Goal: Task Accomplishment & Management: Manage account settings

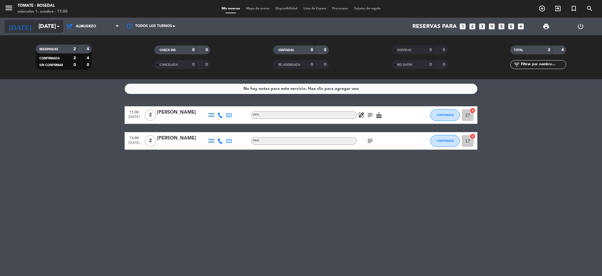
click at [41, 27] on input "[DATE]" at bounding box center [71, 26] width 71 height 12
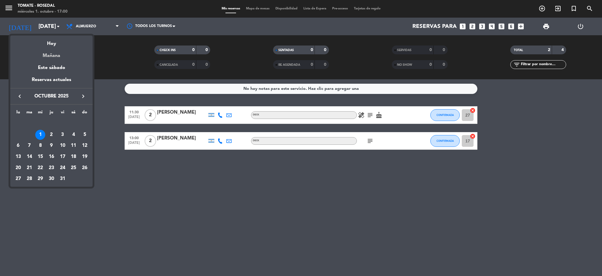
click at [68, 48] on div "Mañana" at bounding box center [51, 54] width 82 height 12
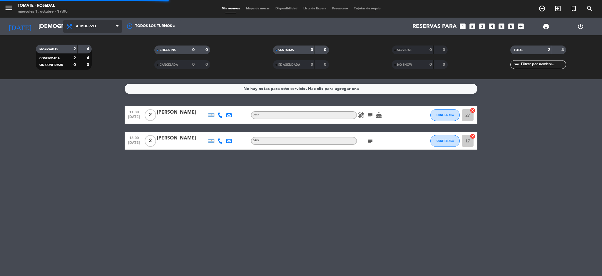
click at [89, 23] on span "Almuerzo" at bounding box center [92, 26] width 59 height 13
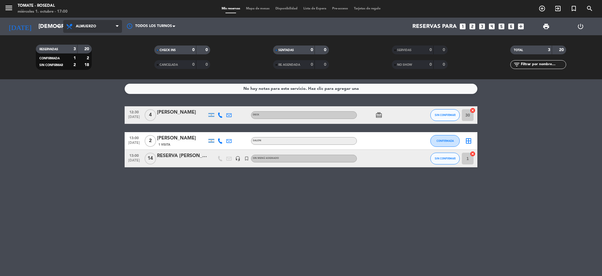
click at [88, 29] on span "Almuerzo" at bounding box center [92, 26] width 59 height 13
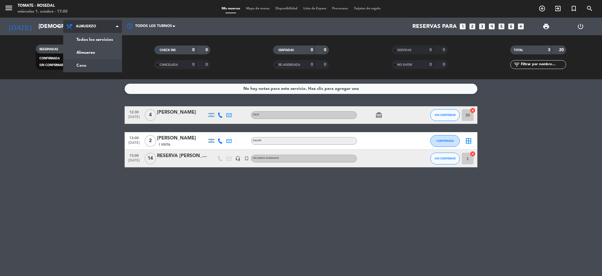
click at [91, 62] on div "menu Tomate - Rosedal [DATE] 1. octubre - 17:00 Mis reservas Mapa de mesas Disp…" at bounding box center [301, 39] width 602 height 79
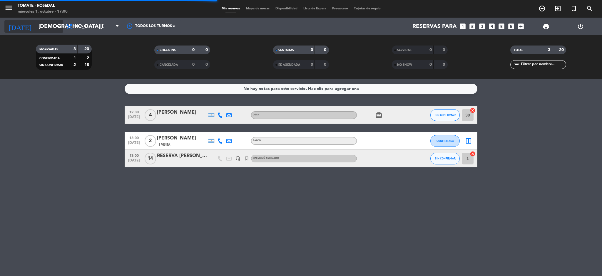
click at [44, 28] on input "[DEMOGRAPHIC_DATA][DATE]" at bounding box center [71, 26] width 71 height 12
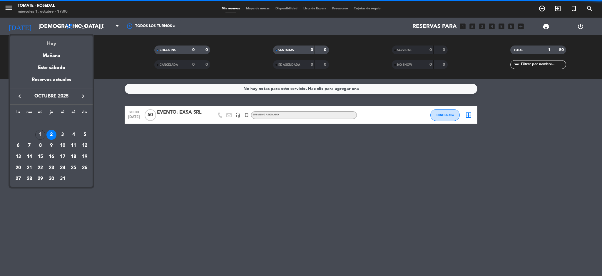
click at [48, 45] on div "Hoy" at bounding box center [51, 42] width 82 height 12
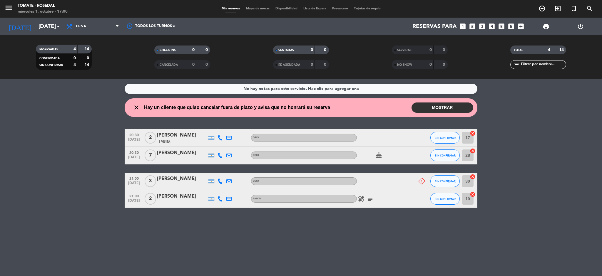
drag, startPoint x: 116, startPoint y: 133, endPoint x: 372, endPoint y: 218, distance: 269.8
click at [372, 218] on div "No hay notas para este servicio. Haz clic para agregar una close Hay un cliente…" at bounding box center [301, 177] width 602 height 197
click at [379, 230] on div "No hay notas para este servicio. Haz clic para agregar una close Hay un cliente…" at bounding box center [301, 177] width 602 height 197
click at [443, 135] on button "SIN CONFIRMAR" at bounding box center [444, 138] width 29 height 12
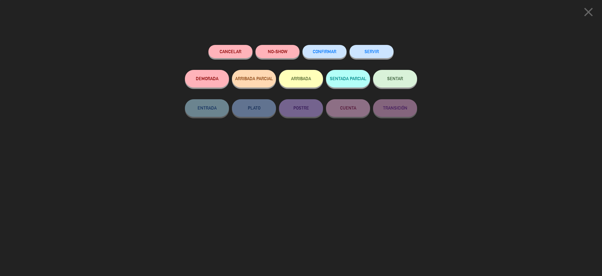
click at [328, 55] on button "CONFIRMAR" at bounding box center [324, 51] width 44 height 13
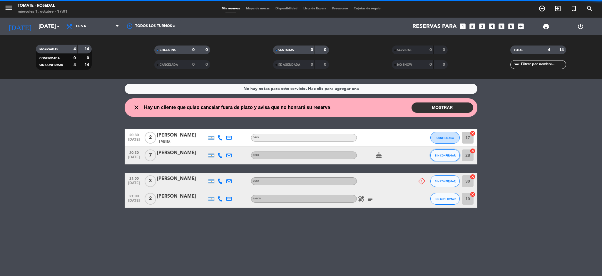
click at [440, 154] on span "SIN CONFIRMAR" at bounding box center [445, 155] width 21 height 3
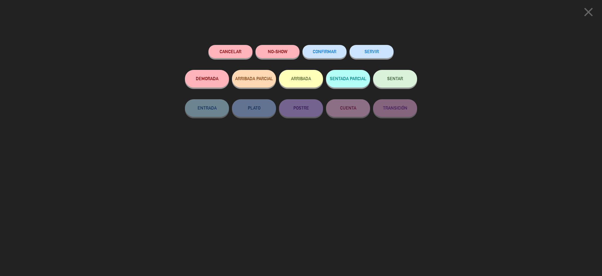
click at [321, 48] on button "CONFIRMAR" at bounding box center [324, 51] width 44 height 13
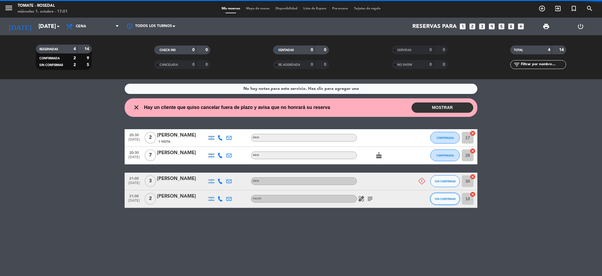
click at [439, 197] on span "SIN CONFIRMAR" at bounding box center [445, 198] width 21 height 3
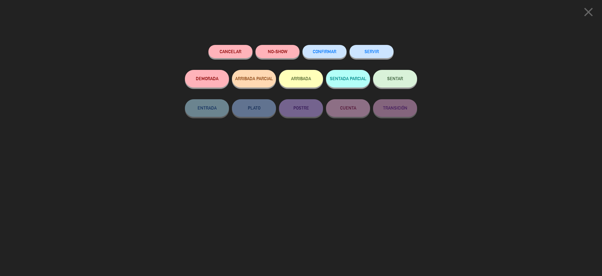
click at [331, 48] on button "CONFIRMAR" at bounding box center [324, 51] width 44 height 13
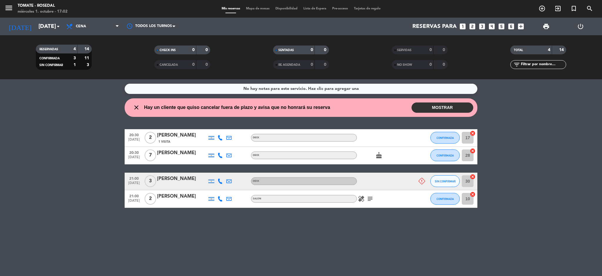
click at [418, 185] on div at bounding box center [422, 181] width 8 height 6
click at [421, 183] on icon at bounding box center [421, 181] width 6 height 6
click at [361, 201] on icon "healing" at bounding box center [361, 198] width 7 height 7
click at [371, 199] on icon "subject" at bounding box center [369, 198] width 7 height 7
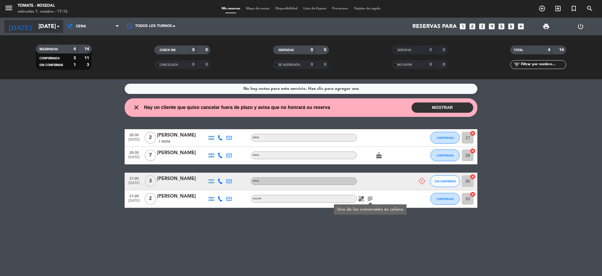
click at [38, 26] on input "[DATE]" at bounding box center [71, 26] width 71 height 12
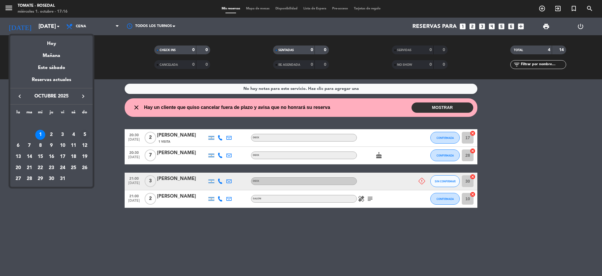
click at [84, 135] on div "5" at bounding box center [85, 135] width 10 height 10
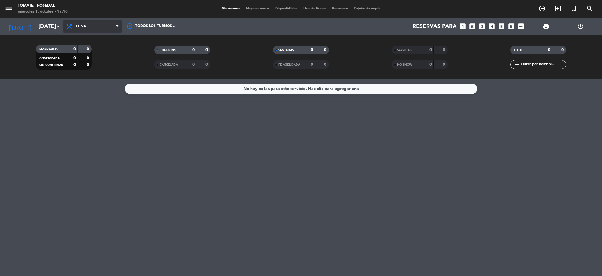
click at [90, 26] on span "Cena" at bounding box center [92, 26] width 59 height 13
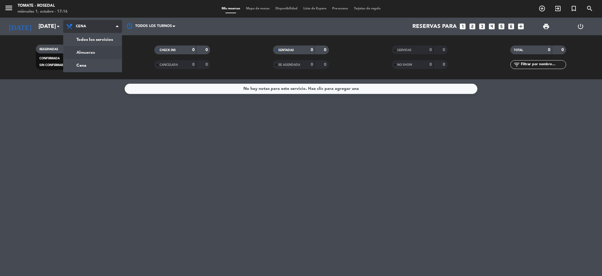
click at [86, 53] on div "menu Tomate - Rosedal [DATE] 1. octubre - 17:16 Mis reservas Mapa de mesas Disp…" at bounding box center [301, 39] width 602 height 79
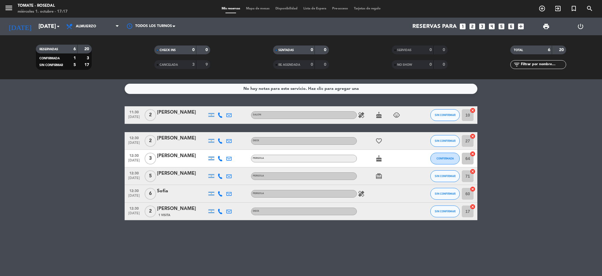
click at [361, 116] on icon "healing" at bounding box center [361, 115] width 7 height 7
click at [360, 195] on icon "healing" at bounding box center [361, 193] width 7 height 7
click at [403, 242] on div "No hay notas para este servicio. Haz clic para agregar una 11:30 [DATE] 2 [PERS…" at bounding box center [301, 177] width 602 height 197
click at [37, 18] on div "[DATE] [DATE] arrow_drop_down" at bounding box center [33, 27] width 59 height 18
click at [40, 23] on input "[DATE]" at bounding box center [71, 26] width 71 height 12
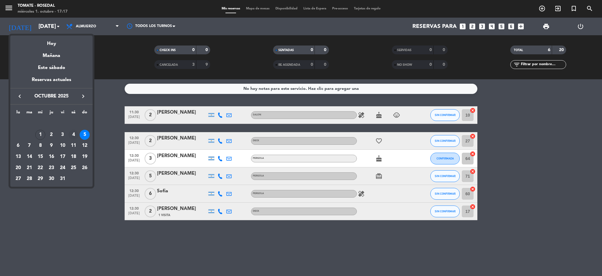
click at [73, 136] on div "4" at bounding box center [73, 135] width 10 height 10
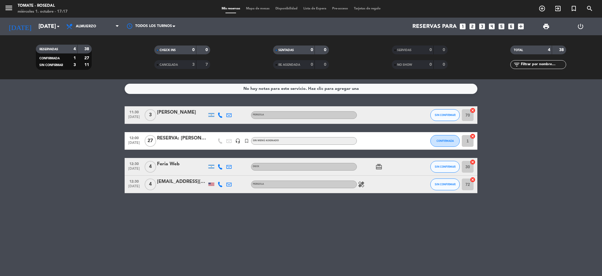
click at [361, 185] on icon "healing" at bounding box center [361, 184] width 7 height 7
click at [363, 228] on div "No hay notas para este servicio. Haz clic para agregar una 11:30 [DATE] 3 [PERS…" at bounding box center [301, 177] width 602 height 197
click at [36, 32] on input "[DATE]" at bounding box center [71, 26] width 71 height 12
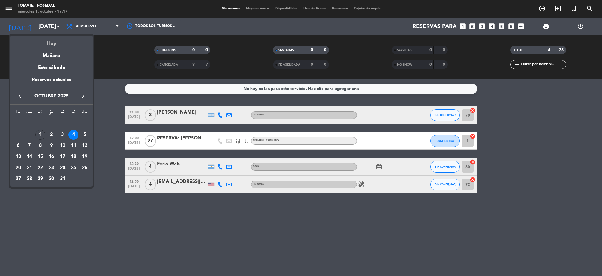
click at [47, 43] on div "Hoy" at bounding box center [51, 42] width 82 height 12
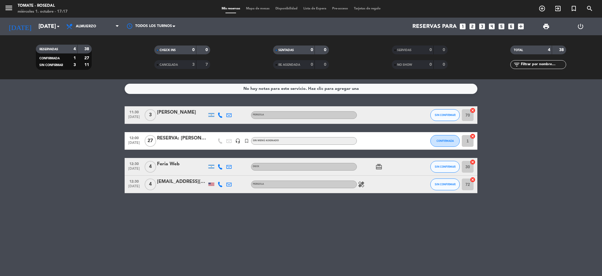
type input "[DATE]"
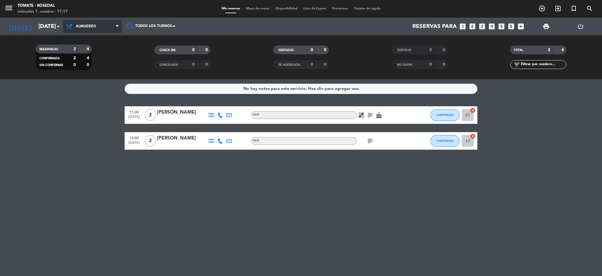
click at [93, 23] on span "Almuerzo" at bounding box center [92, 26] width 59 height 13
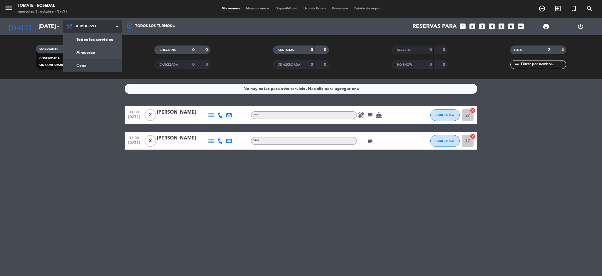
click at [94, 64] on div "menu Tomate - Rosedal [DATE] 1. octubre - 17:17 Mis reservas Mapa de mesas Disp…" at bounding box center [301, 39] width 602 height 79
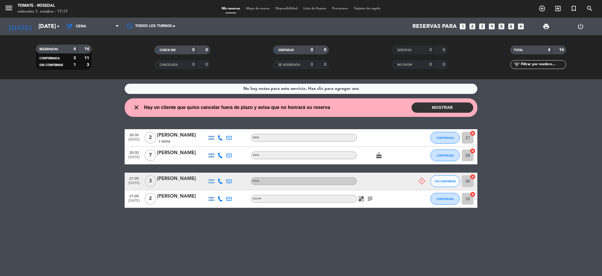
click at [136, 107] on icon "close" at bounding box center [136, 107] width 7 height 7
click at [370, 198] on icon "subject" at bounding box center [369, 198] width 7 height 7
